Goal: Information Seeking & Learning: Learn about a topic

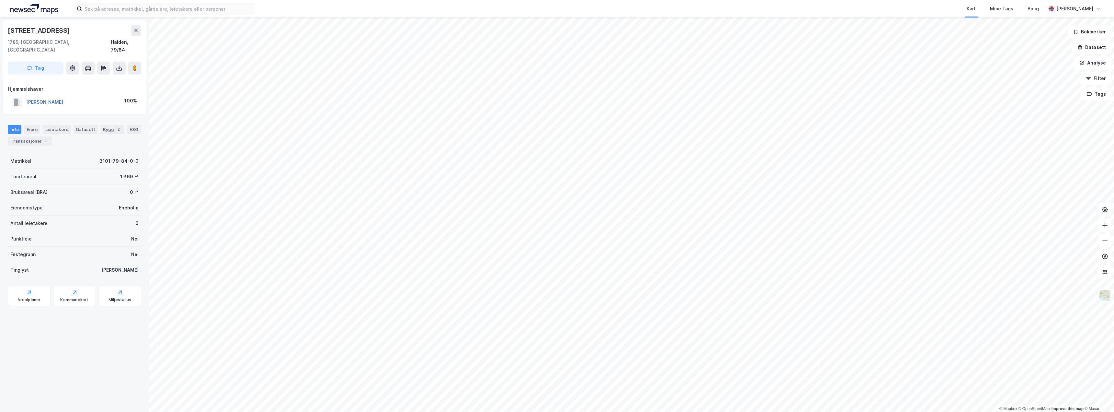
click at [0, 0] on button "[PERSON_NAME]" at bounding box center [0, 0] width 0 height 0
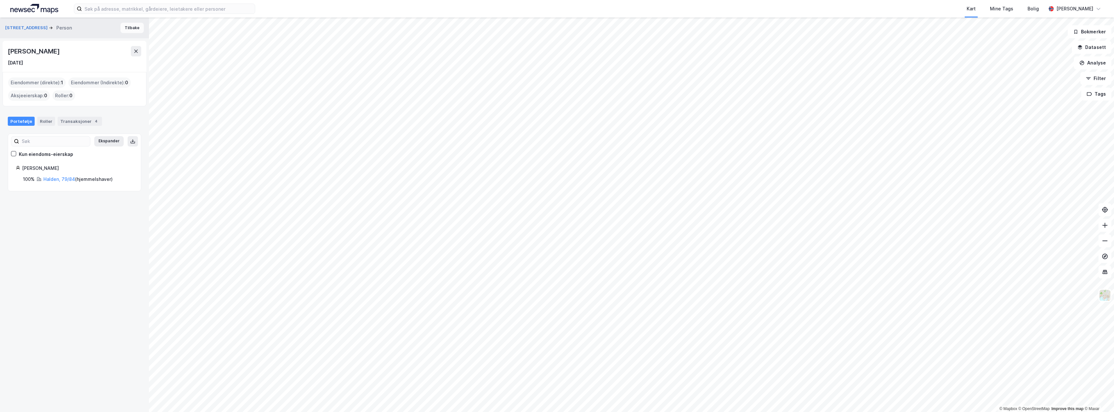
click at [130, 31] on button "Tilbake" at bounding box center [131, 28] width 23 height 10
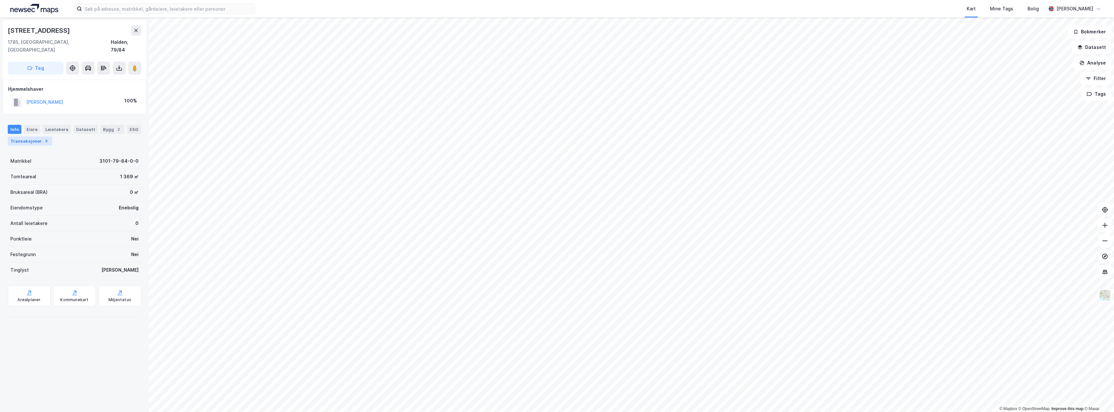
click at [32, 136] on div "Transaksjoner 3" at bounding box center [30, 140] width 44 height 9
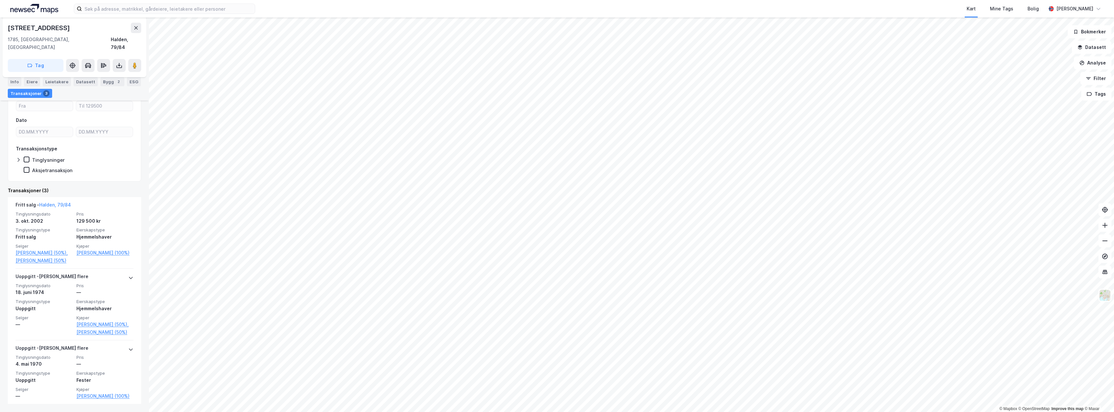
scroll to position [77, 0]
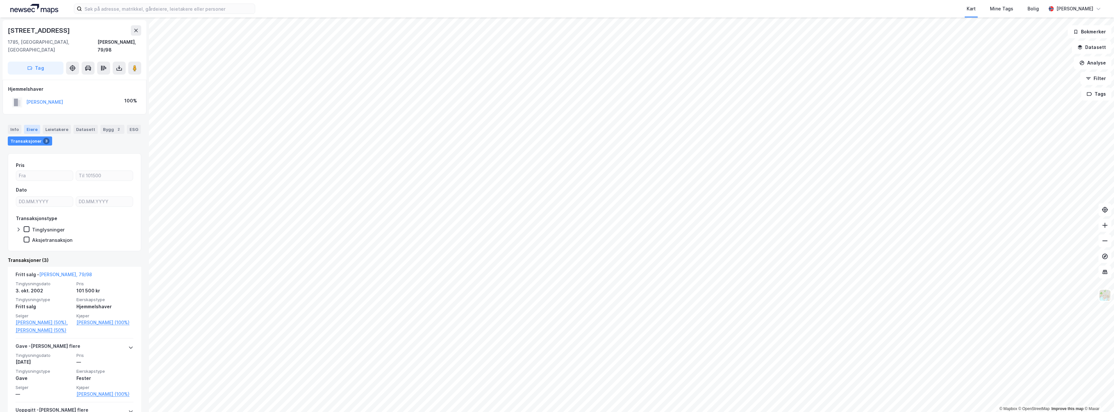
click at [32, 125] on div "Eiere" at bounding box center [32, 129] width 16 height 9
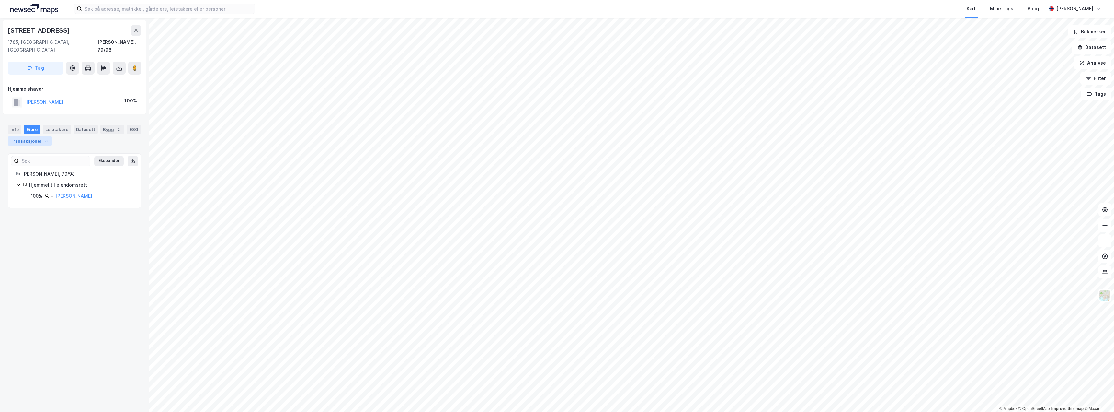
click at [38, 136] on div "Transaksjoner 3" at bounding box center [30, 140] width 44 height 9
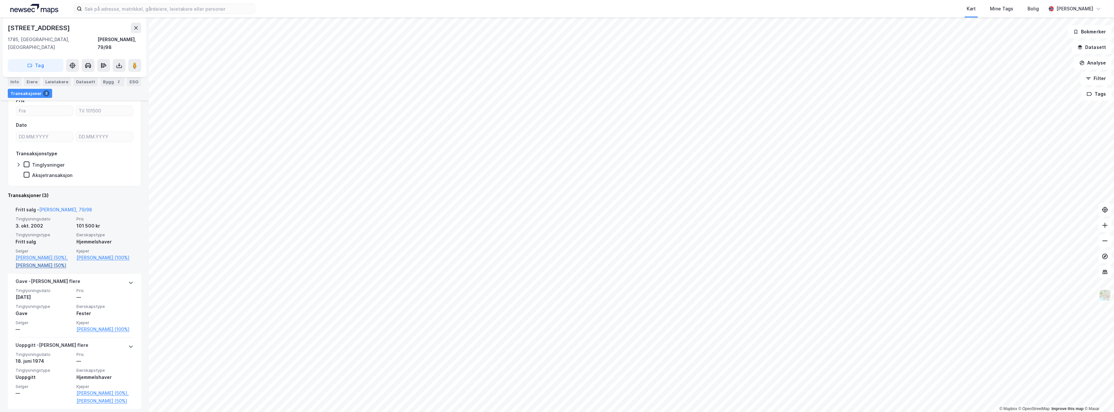
scroll to position [85, 0]
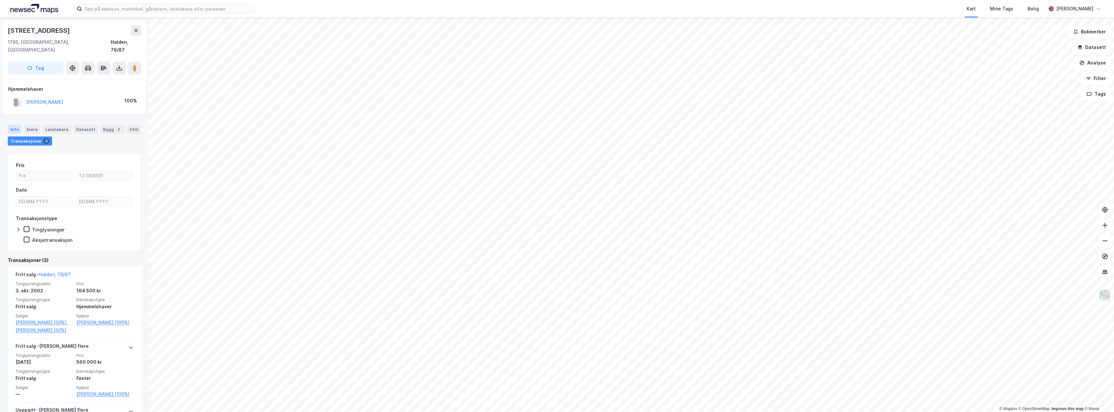
click at [9, 125] on div "Info" at bounding box center [15, 129] width 14 height 9
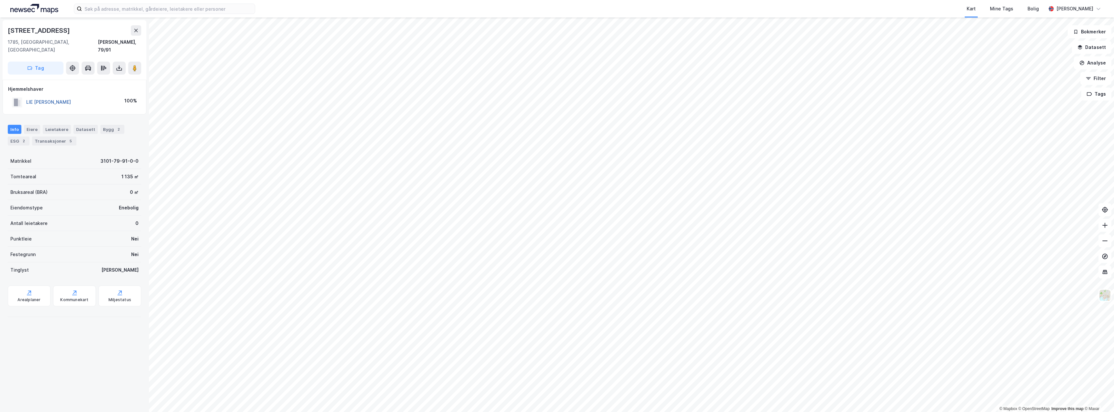
click at [0, 0] on button "LIE [PERSON_NAME]" at bounding box center [0, 0] width 0 height 0
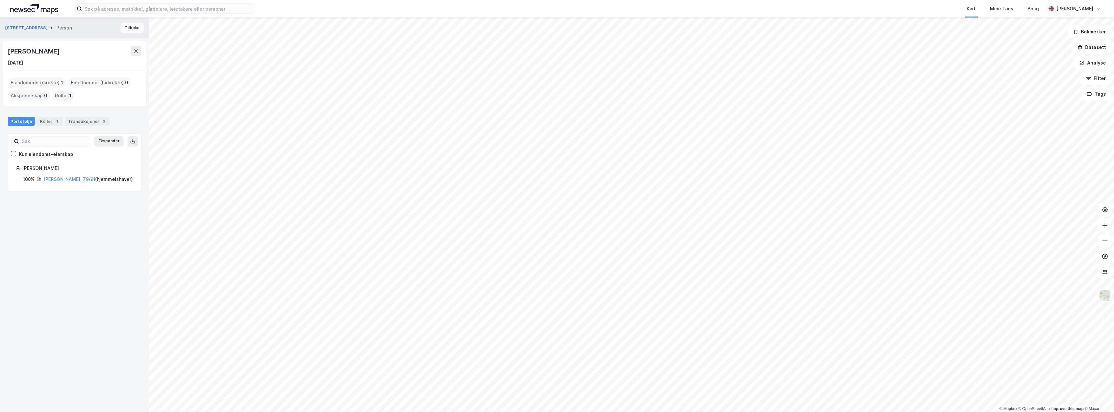
click at [122, 27] on button "Tilbake" at bounding box center [131, 28] width 23 height 10
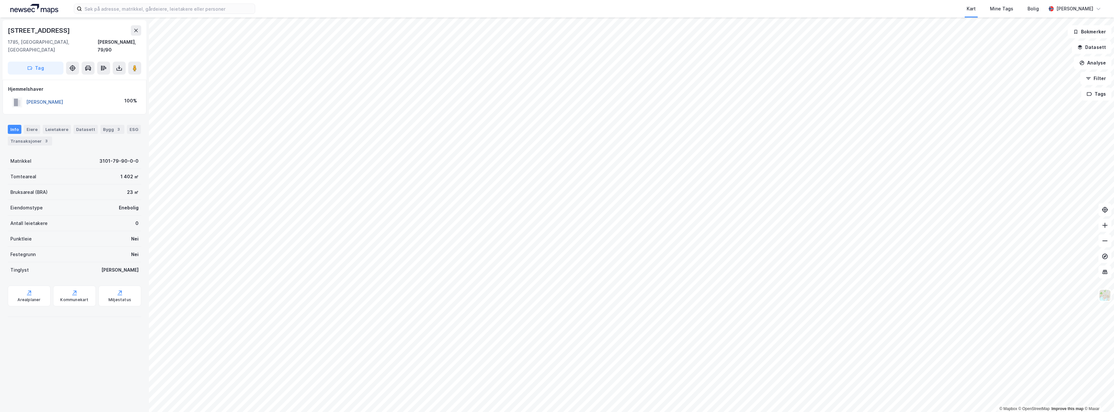
click at [0, 0] on button "[PERSON_NAME]" at bounding box center [0, 0] width 0 height 0
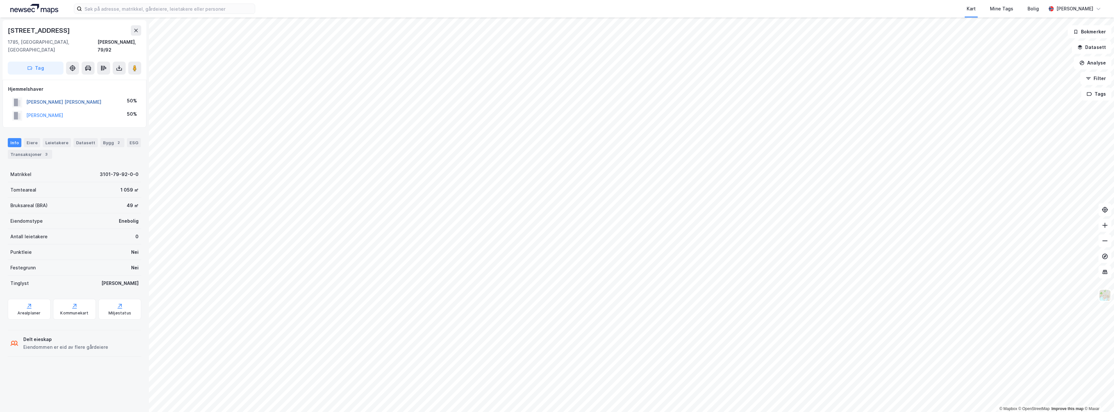
click at [0, 0] on button "[PERSON_NAME] [PERSON_NAME]" at bounding box center [0, 0] width 0 height 0
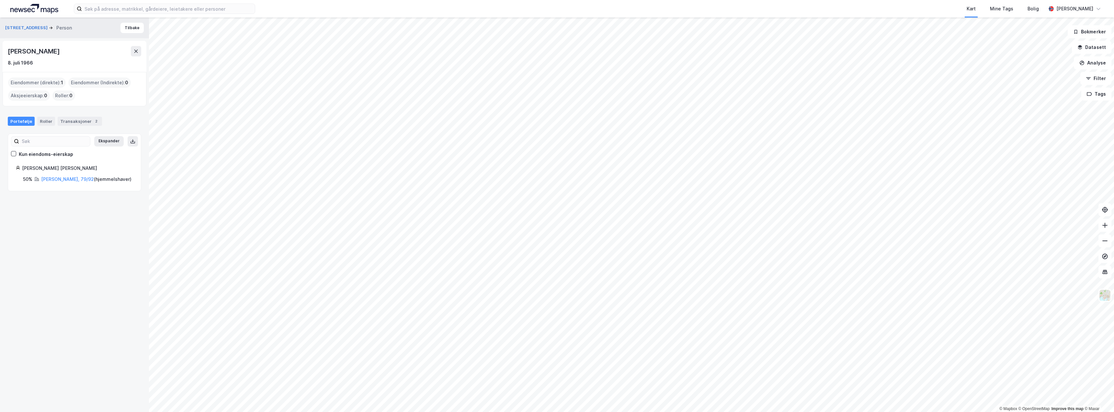
click at [132, 34] on div "Bratner Terrasse 11 Person Tilbake" at bounding box center [74, 27] width 149 height 21
click at [133, 26] on button "Tilbake" at bounding box center [131, 28] width 23 height 10
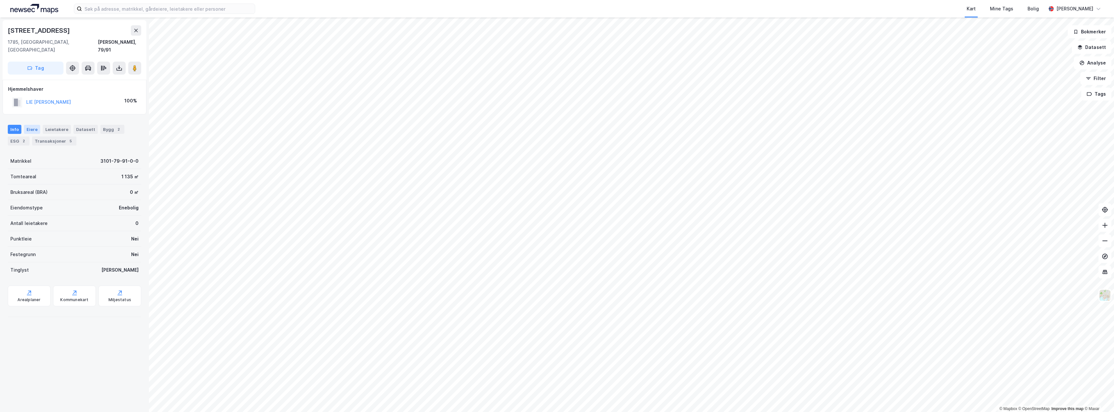
click at [36, 125] on div "Eiere" at bounding box center [32, 129] width 16 height 9
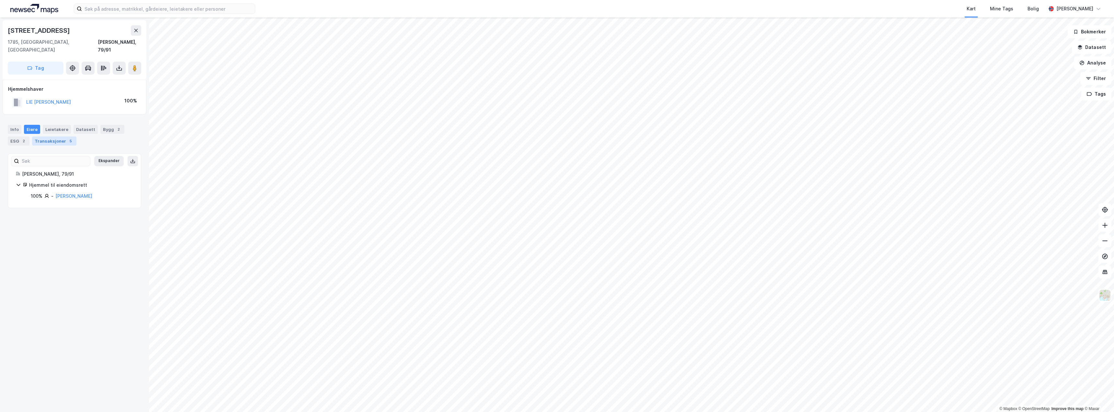
click at [41, 136] on div "Transaksjoner 5" at bounding box center [54, 140] width 44 height 9
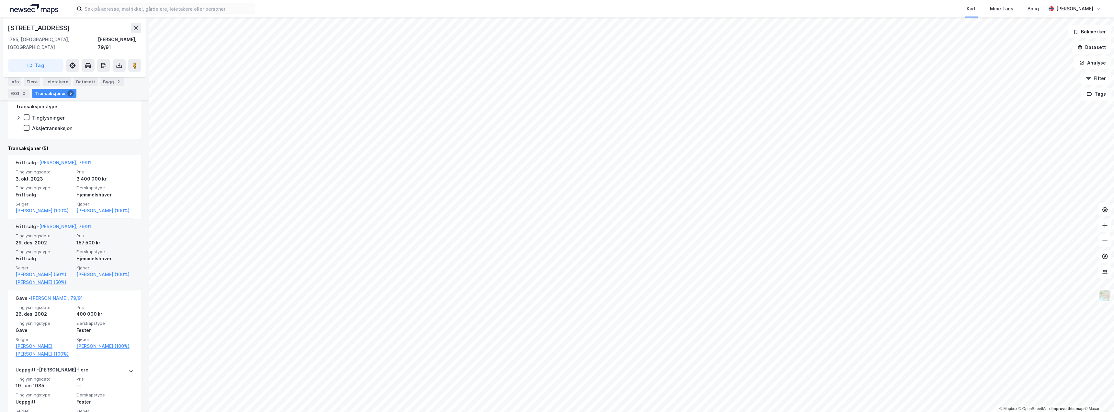
scroll to position [98, 0]
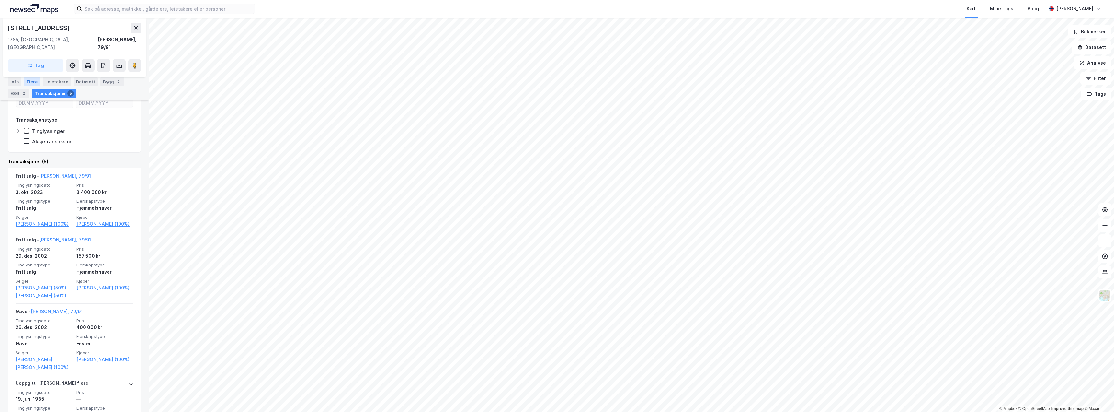
click at [35, 81] on div "Eiere" at bounding box center [32, 81] width 16 height 9
